Goal: Task Accomplishment & Management: Manage account settings

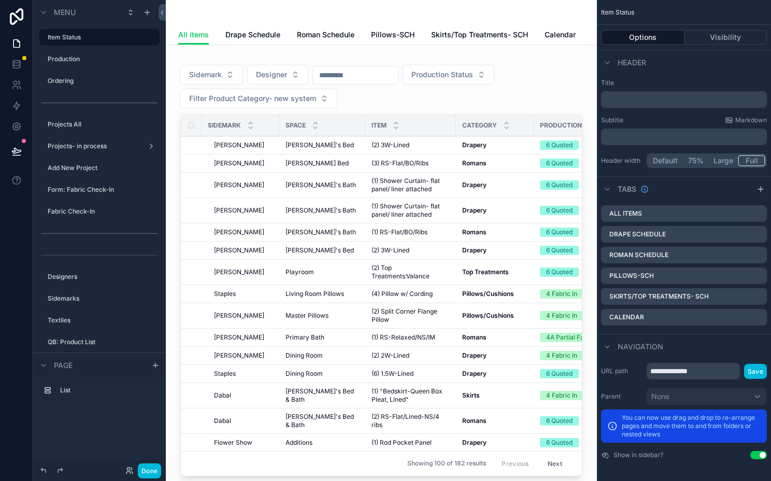
click at [326, 15] on div "scrollable content" at bounding box center [381, 12] width 406 height 25
click at [102, 46] on icon "scrollable content" at bounding box center [99, 49] width 9 height 9
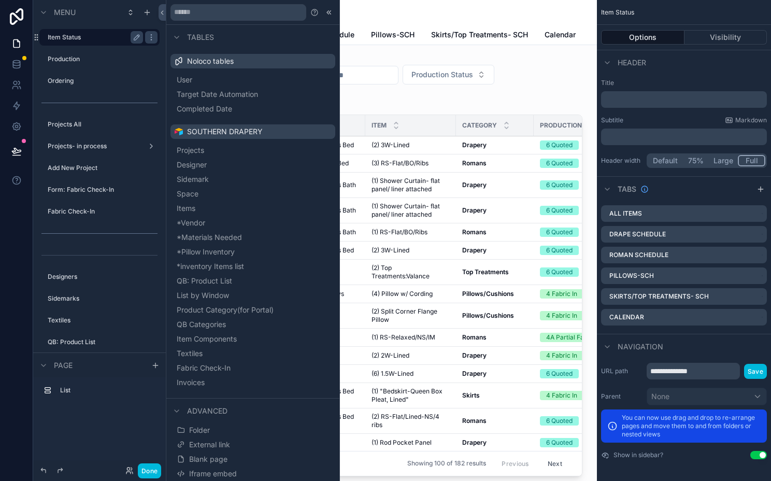
click at [110, 35] on label "Item Status" at bounding box center [93, 37] width 91 height 8
click at [144, 462] on div "Done" at bounding box center [99, 470] width 133 height 21
click at [144, 470] on button "Done" at bounding box center [149, 470] width 23 height 15
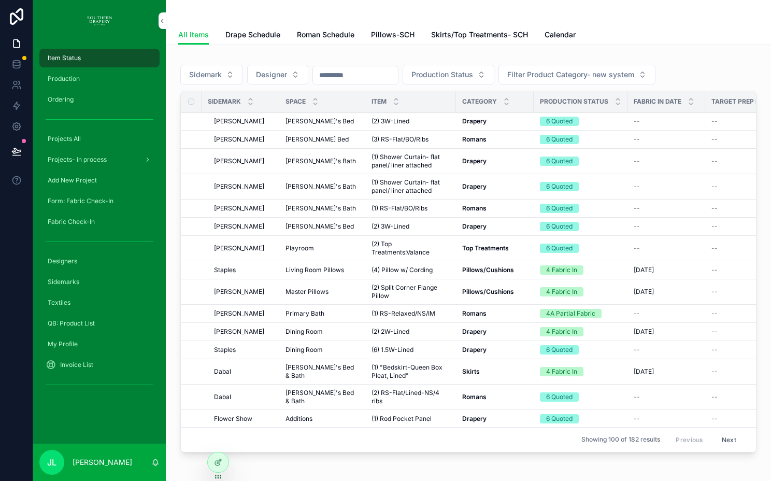
click at [273, 39] on span "Drape Schedule" at bounding box center [252, 35] width 55 height 10
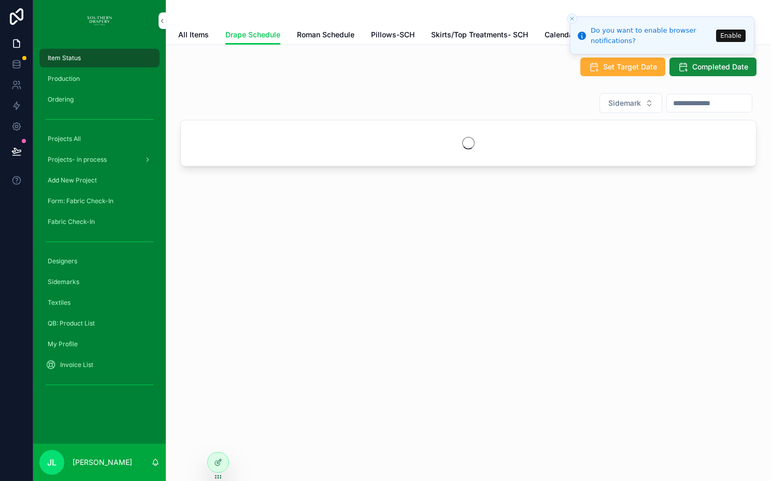
click at [575, 18] on icon "Close toast" at bounding box center [572, 19] width 6 height 6
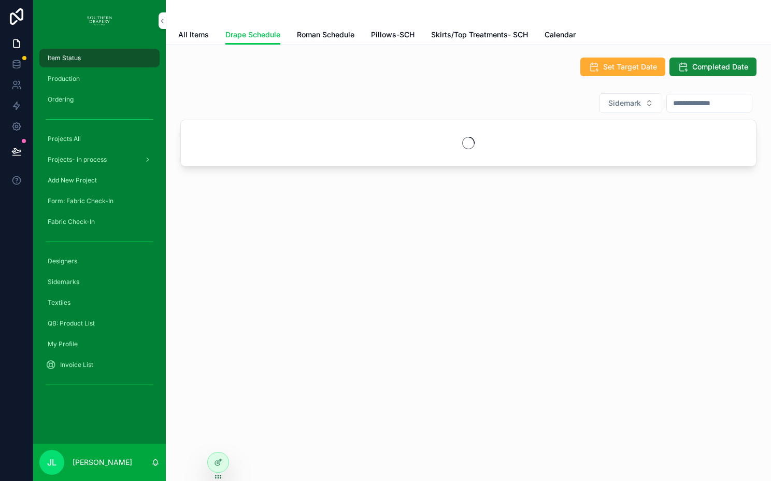
click at [190, 33] on span "All Items" at bounding box center [193, 35] width 31 height 10
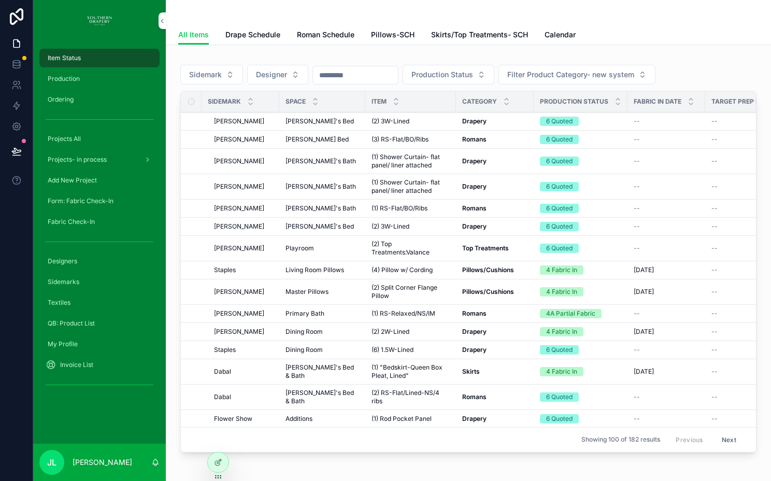
click at [77, 178] on span "Add New Project" at bounding box center [72, 180] width 49 height 8
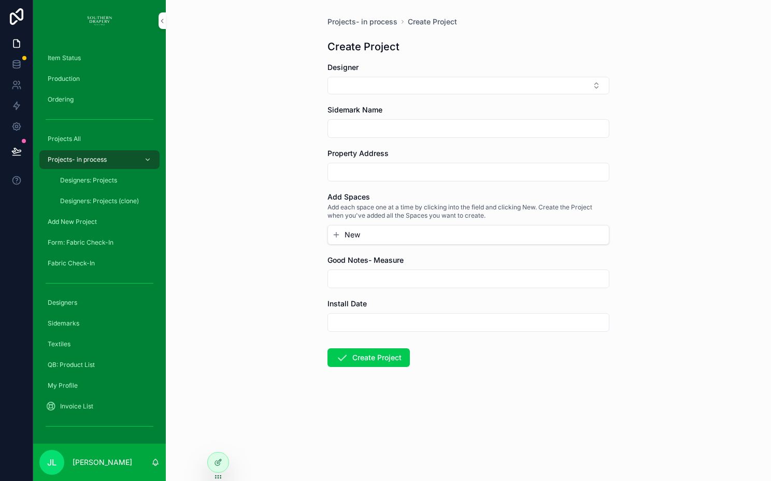
click at [91, 139] on div "Projects All" at bounding box center [100, 139] width 108 height 17
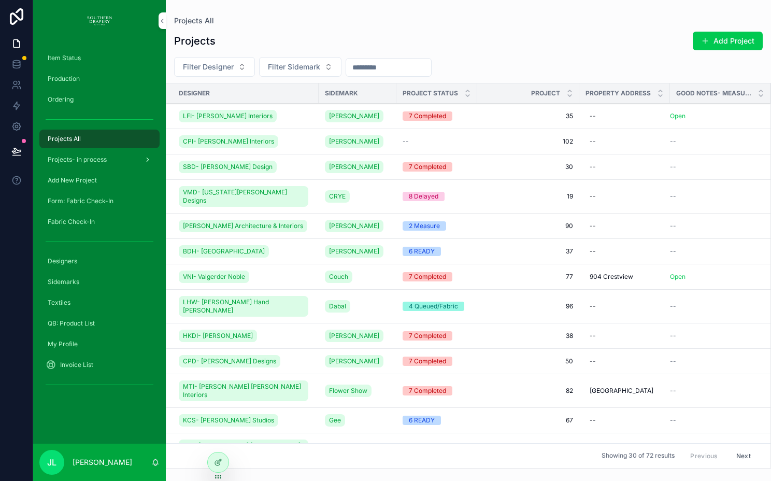
click at [80, 162] on span "Projects- in process" at bounding box center [77, 159] width 59 height 8
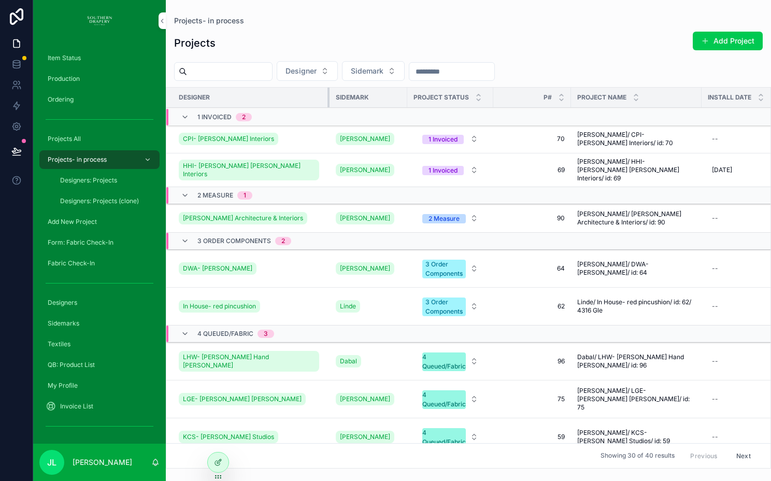
drag, startPoint x: 242, startPoint y: 99, endPoint x: 332, endPoint y: 105, distance: 89.8
click at [332, 105] on div "scrollable content" at bounding box center [330, 98] width 4 height 20
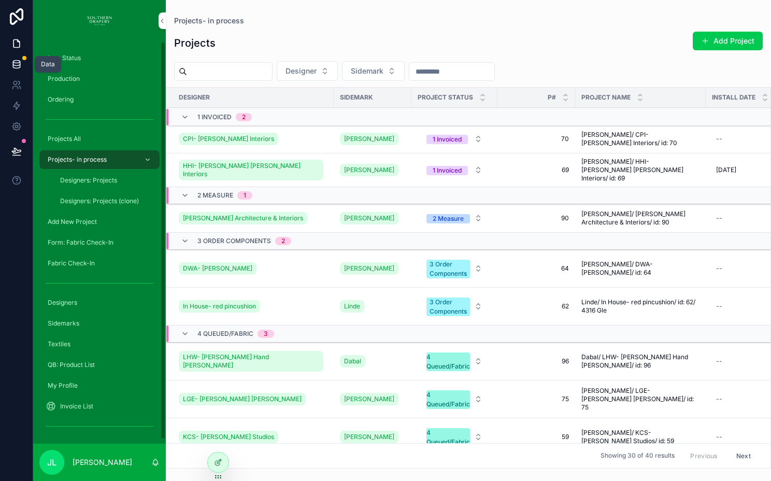
click at [12, 69] on link at bounding box center [16, 64] width 33 height 21
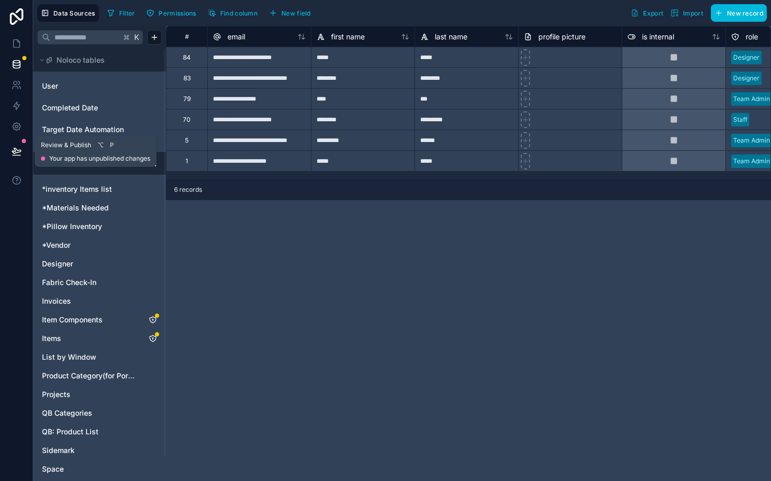
click at [17, 149] on icon at bounding box center [16, 151] width 10 height 10
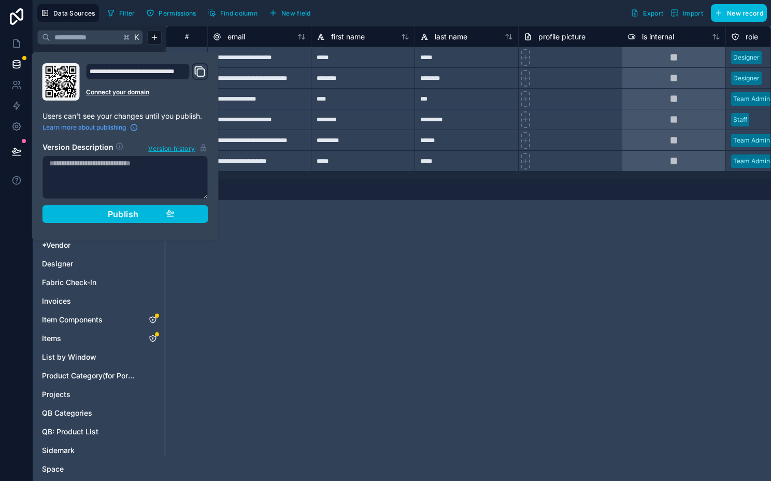
click at [359, 290] on div "**********" at bounding box center [468, 253] width 605 height 455
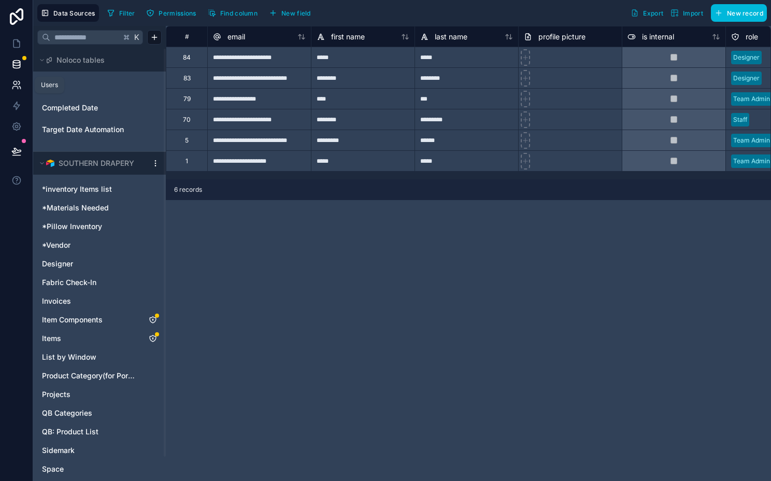
click at [14, 87] on icon at bounding box center [16, 85] width 10 height 10
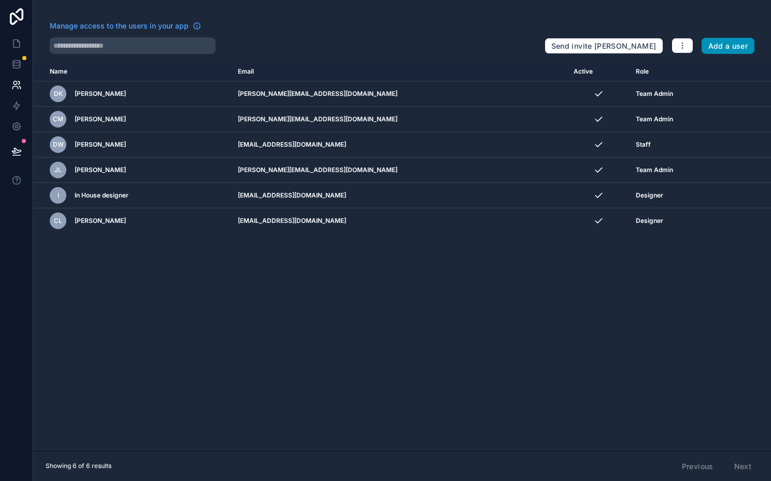
click at [718, 42] on button "Add a user" at bounding box center [728, 46] width 53 height 17
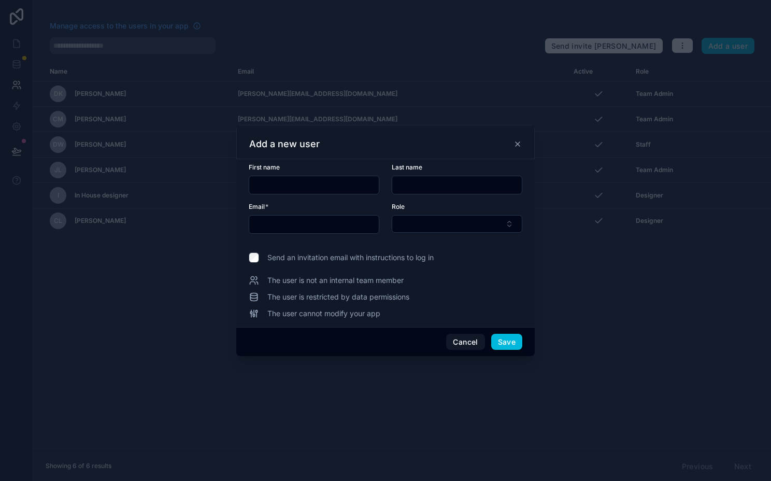
click at [324, 181] on input "text" at bounding box center [314, 185] width 130 height 15
type input "******"
type input "**********"
click at [474, 221] on button "Select Button" at bounding box center [457, 224] width 131 height 18
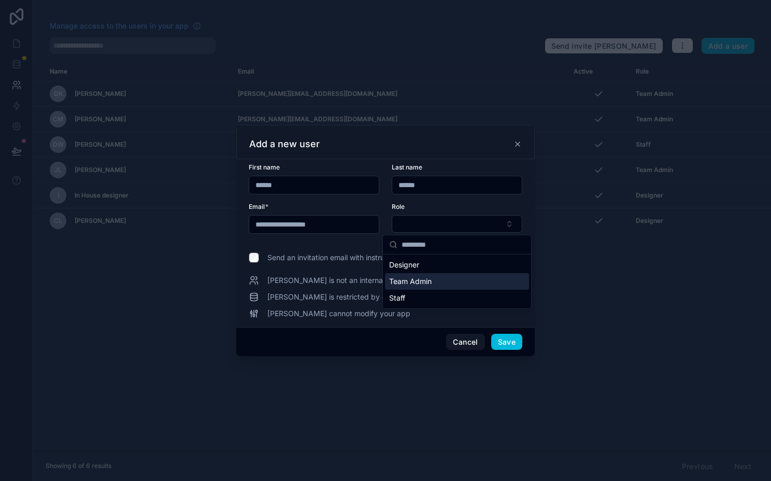
click at [431, 281] on span "Team Admin" at bounding box center [410, 281] width 42 height 10
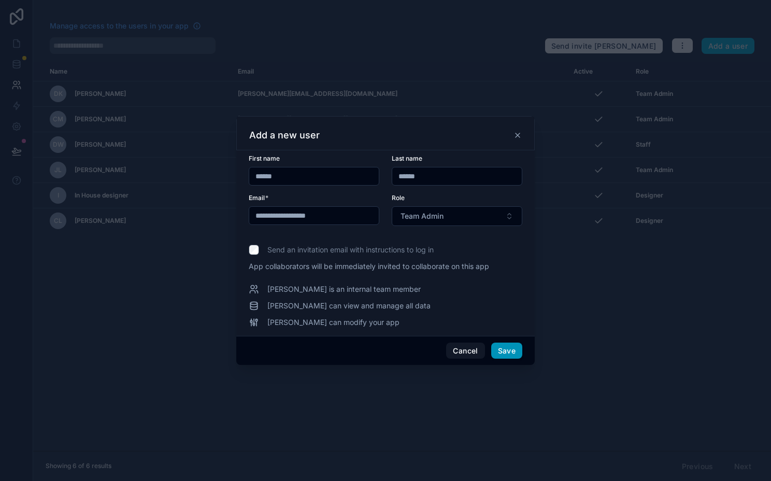
click at [515, 350] on button "Save" at bounding box center [506, 351] width 31 height 17
